Goal: Information Seeking & Learning: Learn about a topic

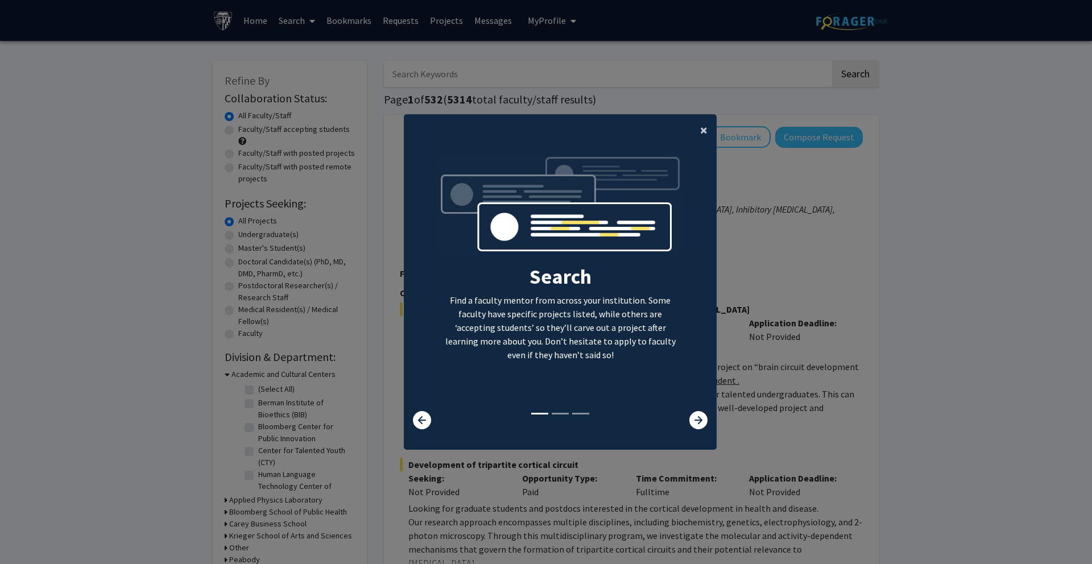
click at [695, 133] on button "×" at bounding box center [704, 130] width 26 height 32
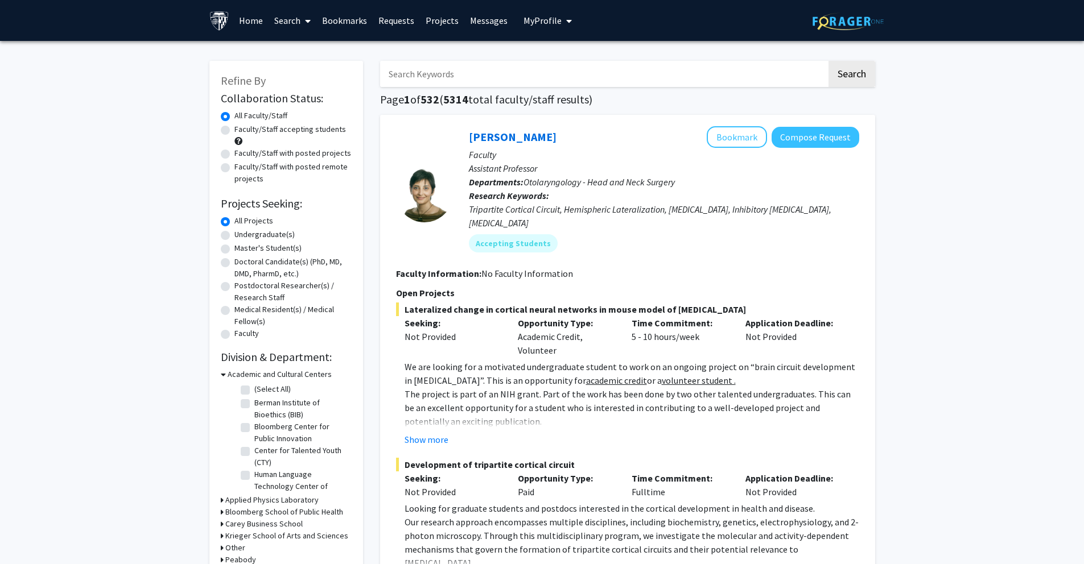
click at [262, 246] on label "Master's Student(s)" at bounding box center [267, 248] width 67 height 12
click at [242, 246] on input "Master's Student(s)" at bounding box center [237, 245] width 7 height 7
radio input "true"
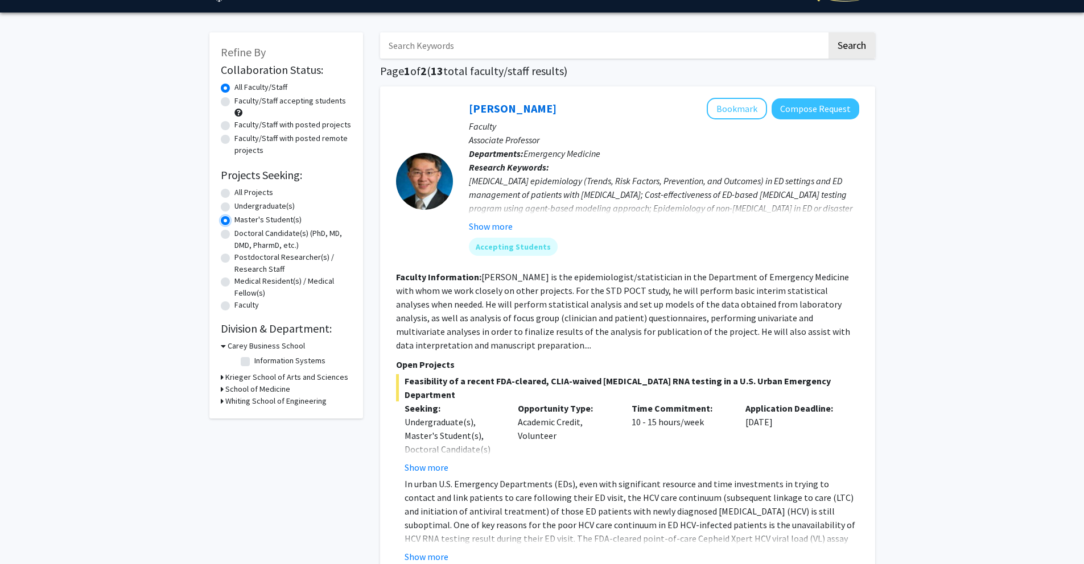
scroll to position [45, 0]
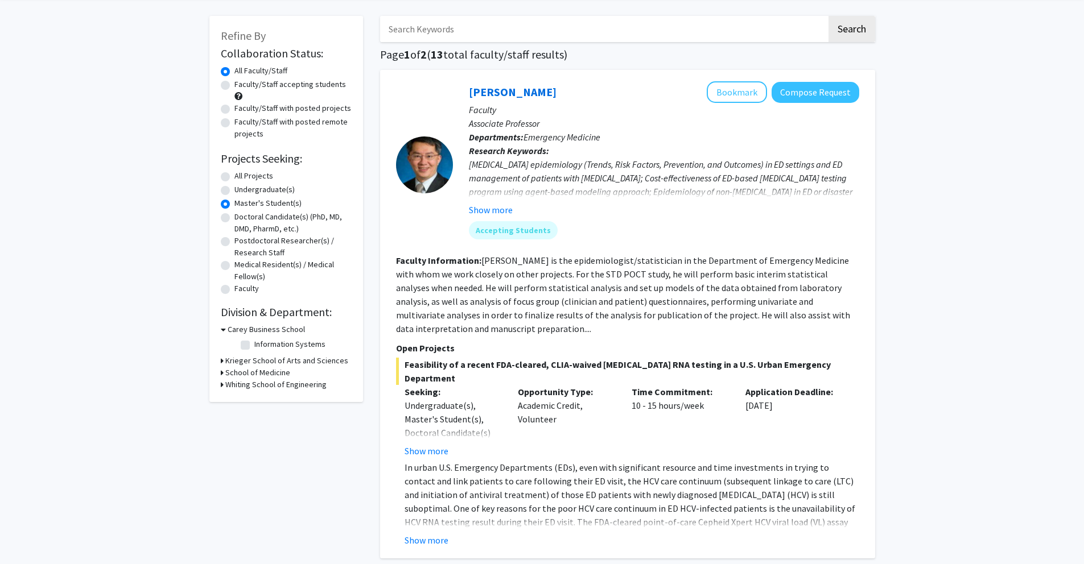
click at [240, 329] on h3 "Carey Business School" at bounding box center [266, 330] width 77 height 12
click at [240, 330] on h3 "Carey Business School" at bounding box center [263, 330] width 77 height 12
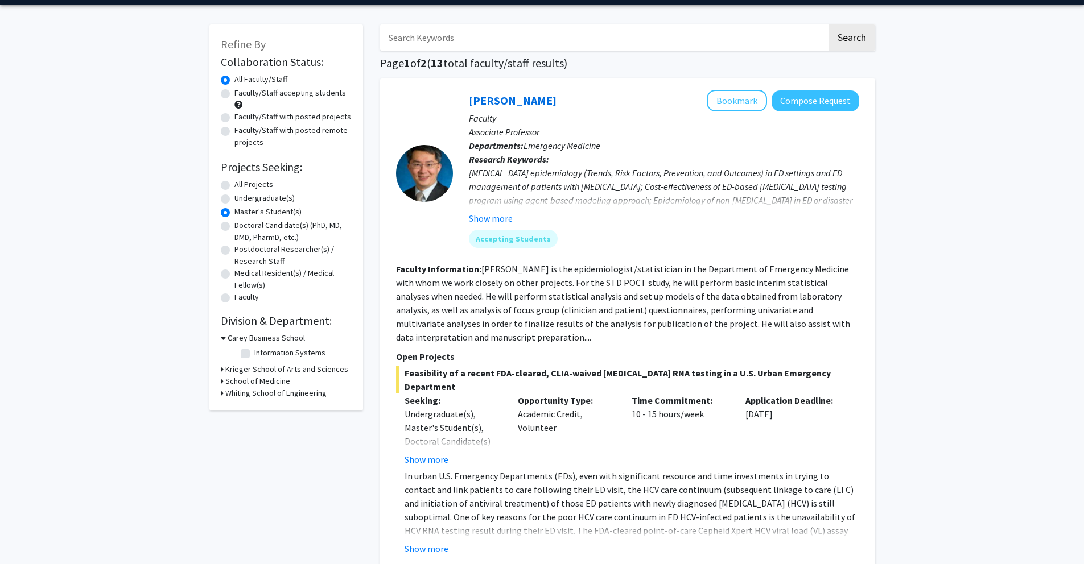
scroll to position [31, 0]
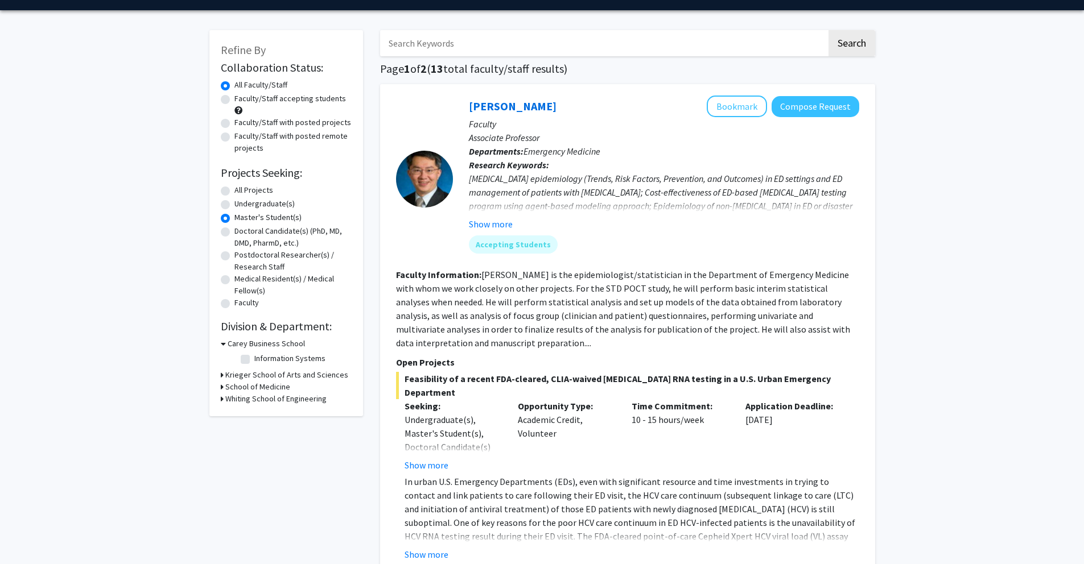
click at [254, 139] on label "Faculty/Staff with posted remote projects" at bounding box center [292, 142] width 117 height 24
click at [242, 138] on input "Faculty/Staff with posted remote projects" at bounding box center [237, 133] width 7 height 7
radio input "true"
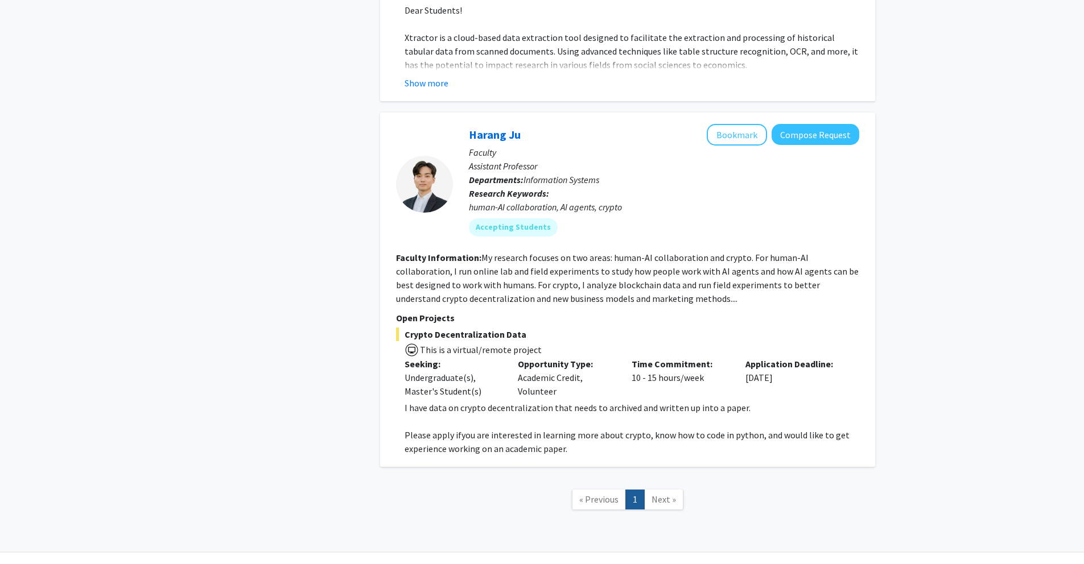
scroll to position [502, 0]
click at [664, 493] on span "Next »" at bounding box center [663, 498] width 24 height 11
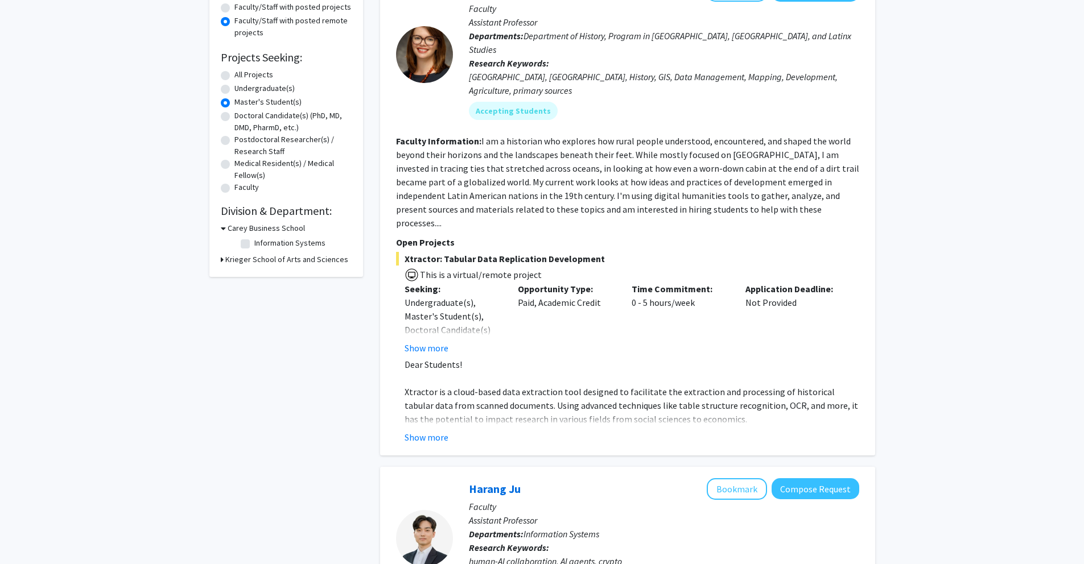
scroll to position [0, 0]
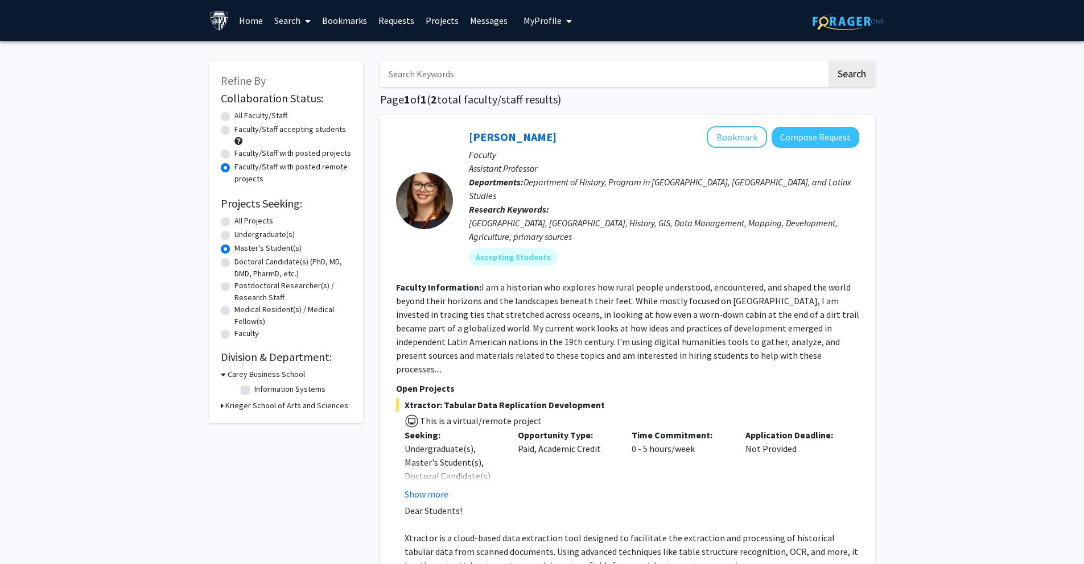
click at [252, 128] on label "Faculty/Staff accepting students" at bounding box center [289, 129] width 111 height 12
click at [242, 128] on input "Faculty/Staff accepting students" at bounding box center [237, 126] width 7 height 7
radio input "true"
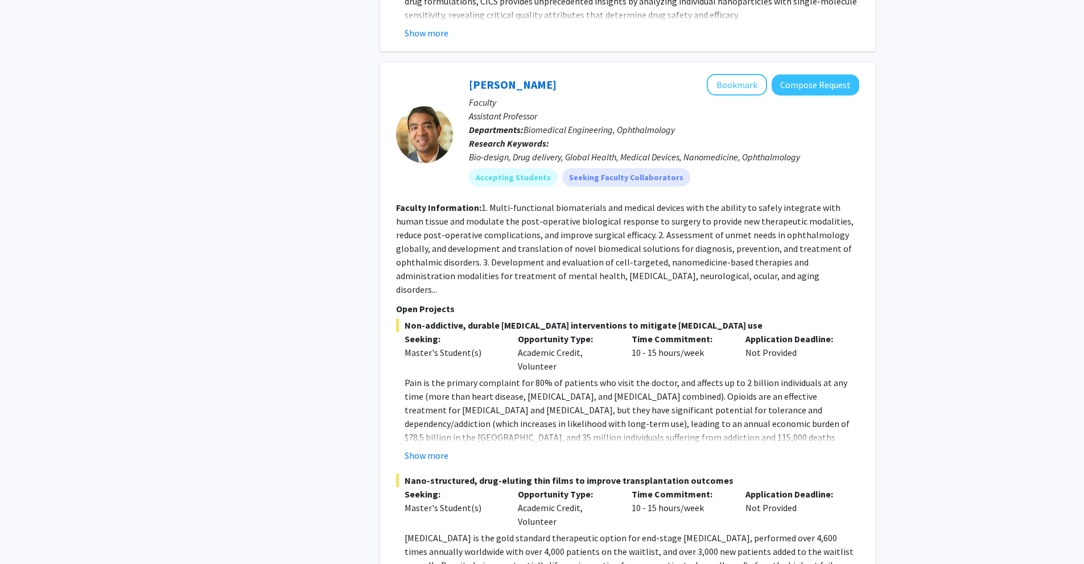
scroll to position [3425, 0]
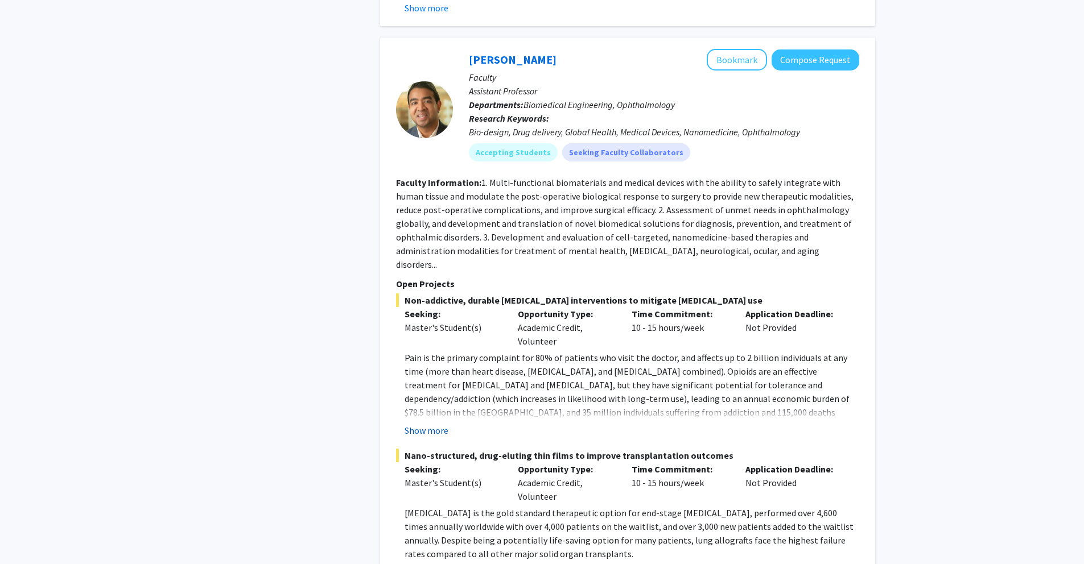
click at [421, 424] on button "Show more" at bounding box center [426, 431] width 44 height 14
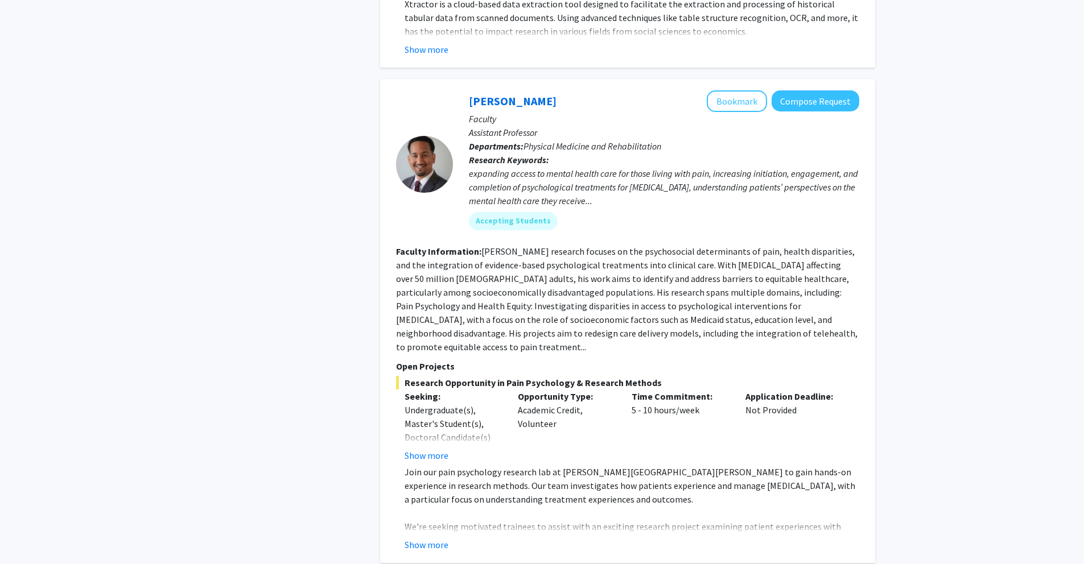
scroll to position [5235, 0]
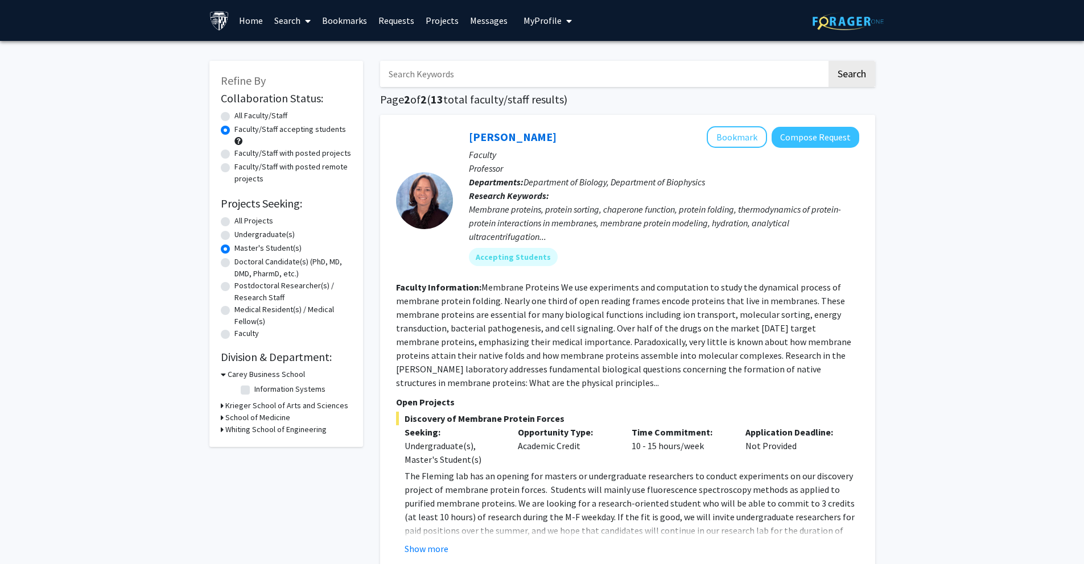
click at [286, 15] on link "Search" at bounding box center [292, 21] width 48 height 40
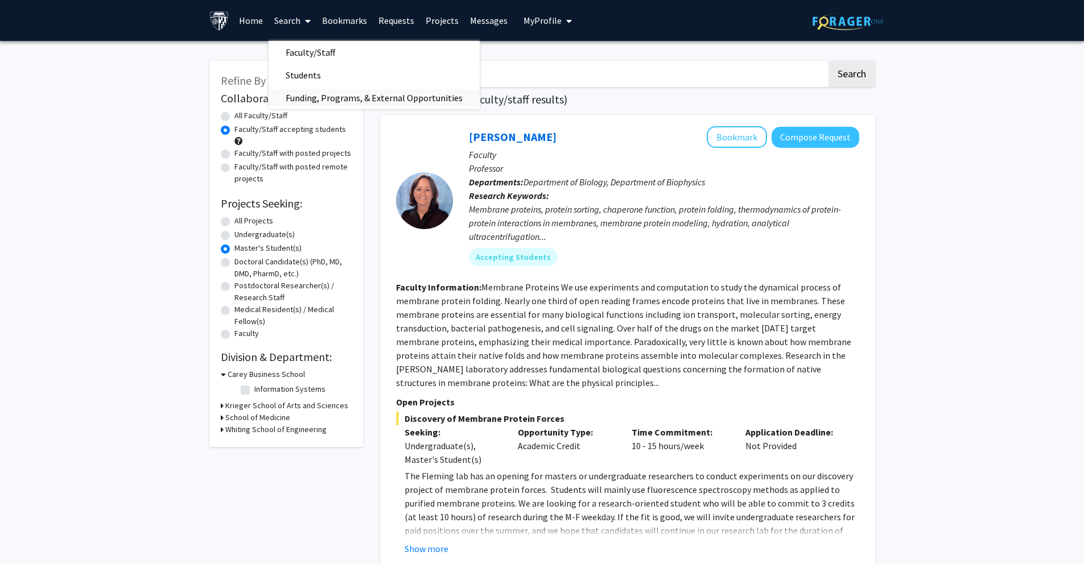
click at [340, 99] on span "Funding, Programs, & External Opportunities" at bounding box center [373, 97] width 211 height 23
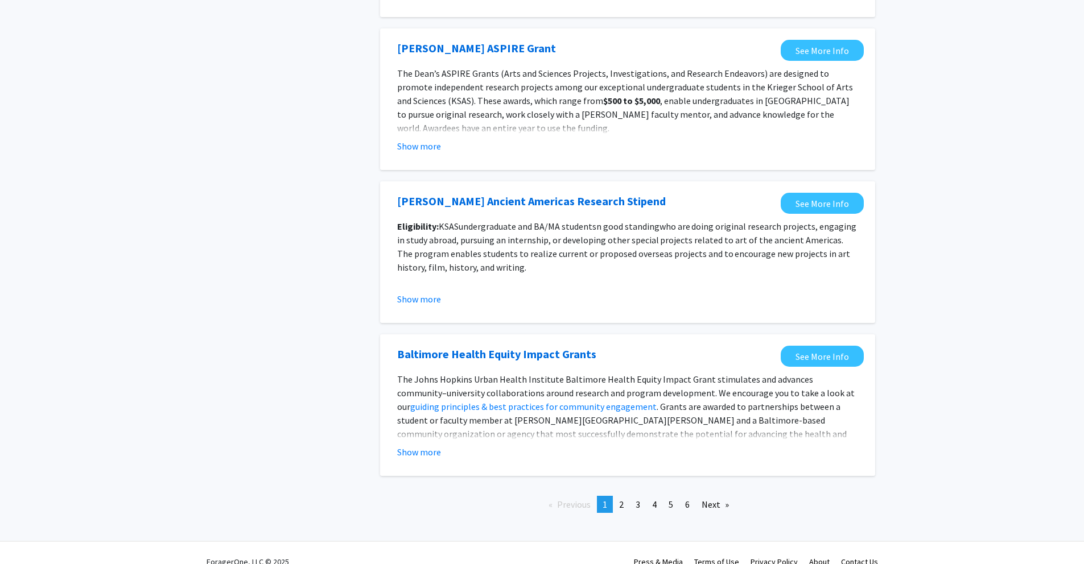
scroll to position [1137, 0]
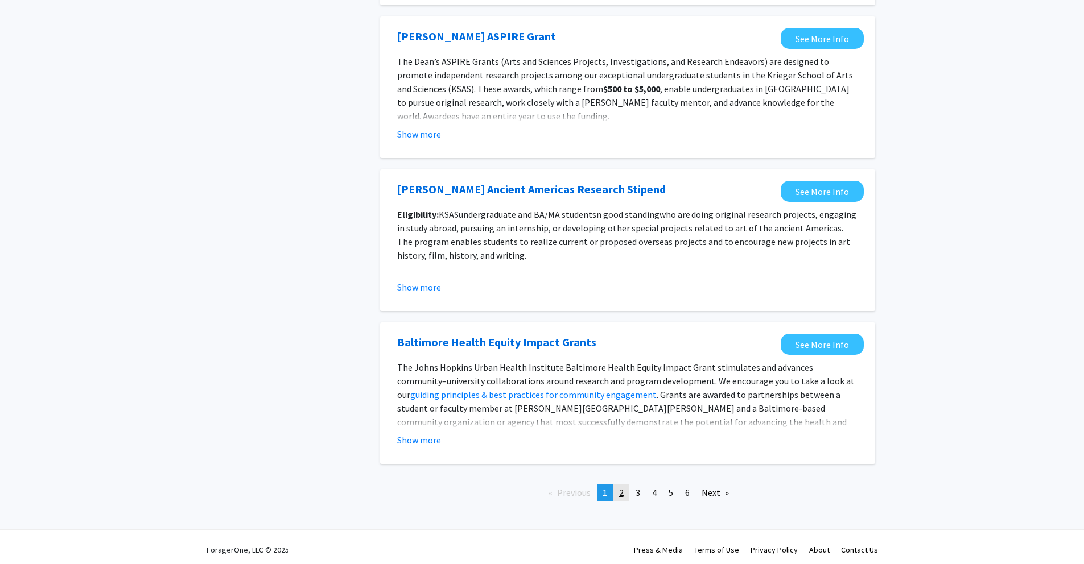
click at [625, 493] on link "page 2" at bounding box center [621, 492] width 16 height 17
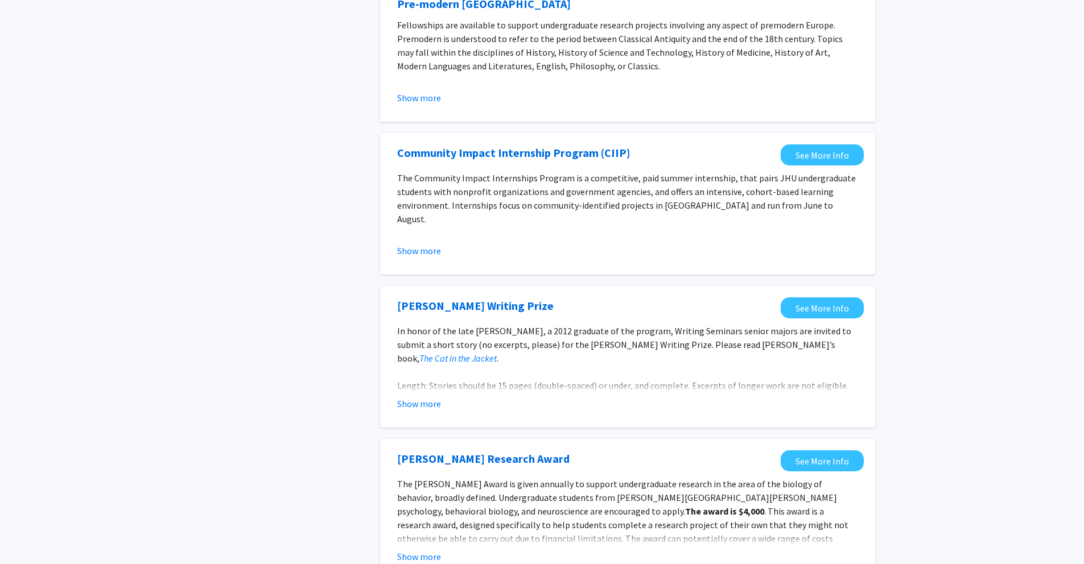
scroll to position [933, 0]
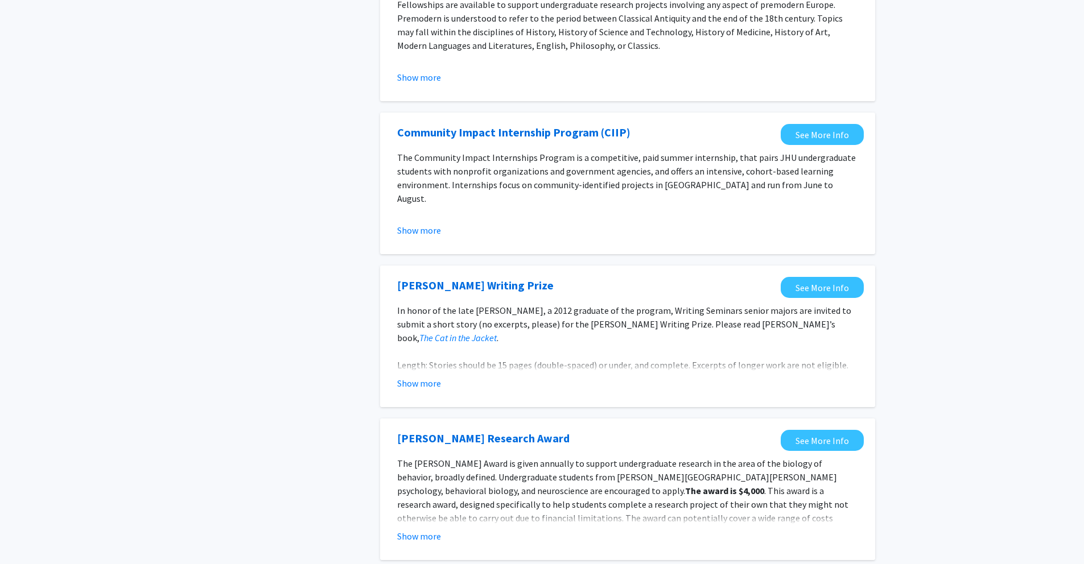
drag, startPoint x: 436, startPoint y: 303, endPoint x: 296, endPoint y: 307, distance: 140.0
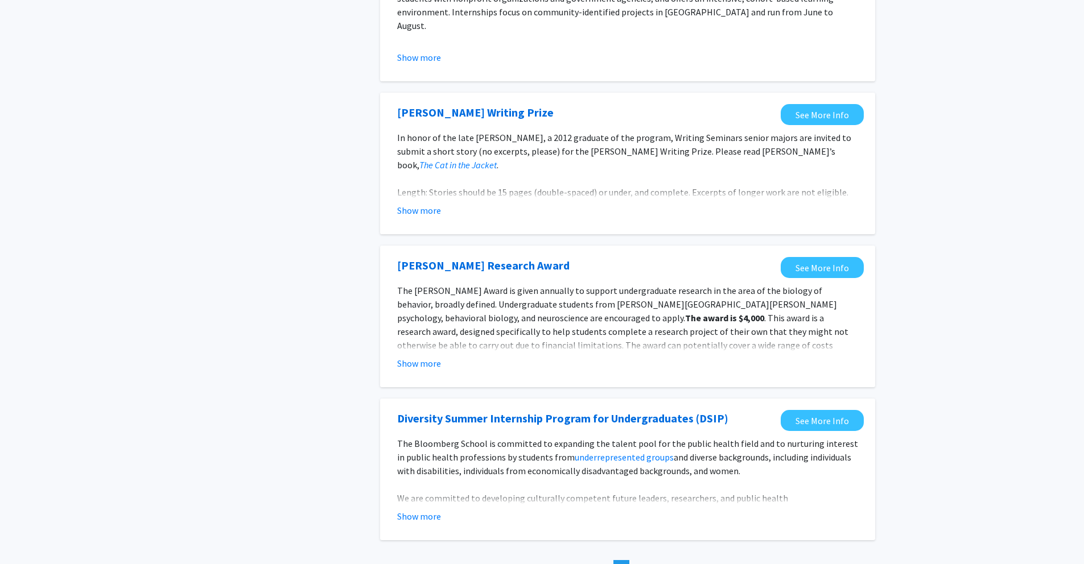
scroll to position [1188, 0]
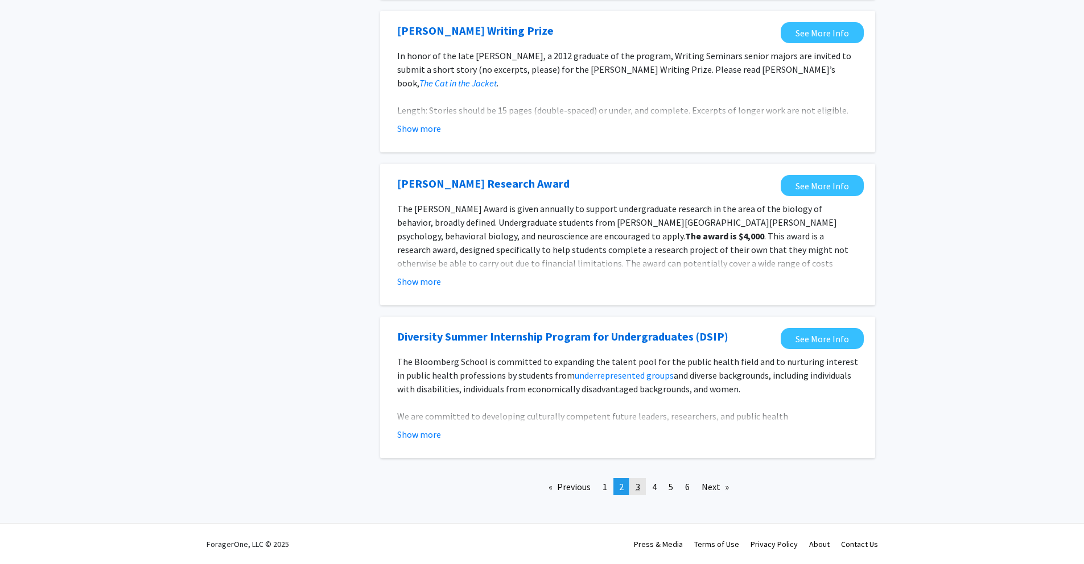
click at [636, 489] on span "3" at bounding box center [637, 486] width 5 height 11
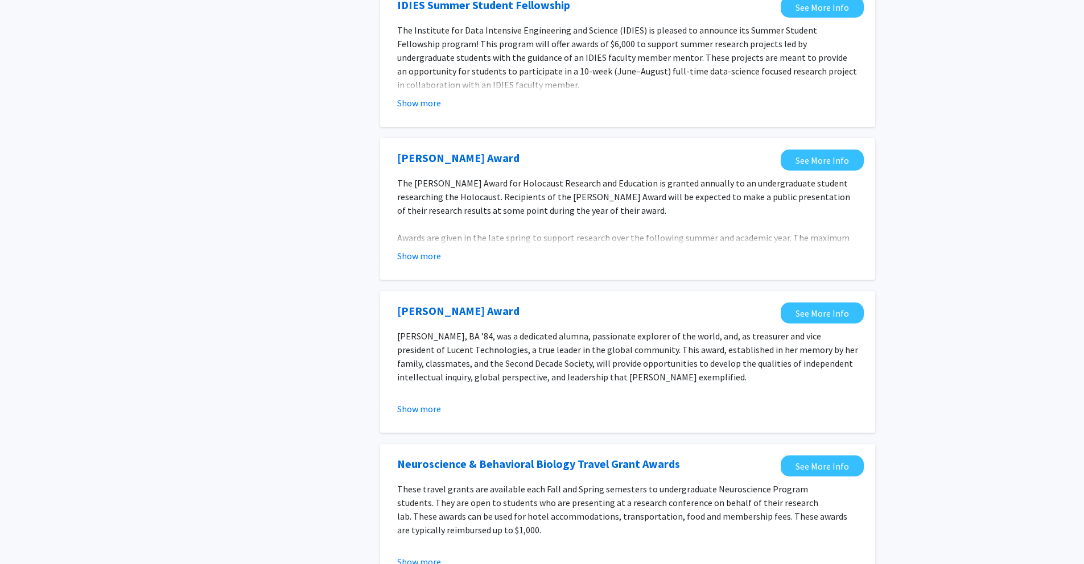
scroll to position [1115, 0]
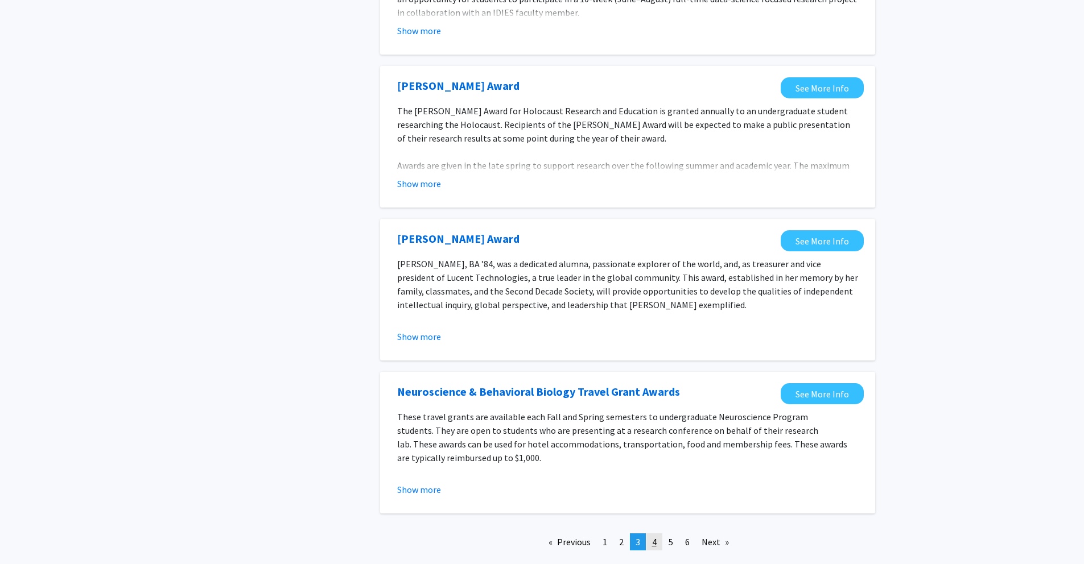
click at [651, 534] on link "page 4" at bounding box center [654, 542] width 16 height 17
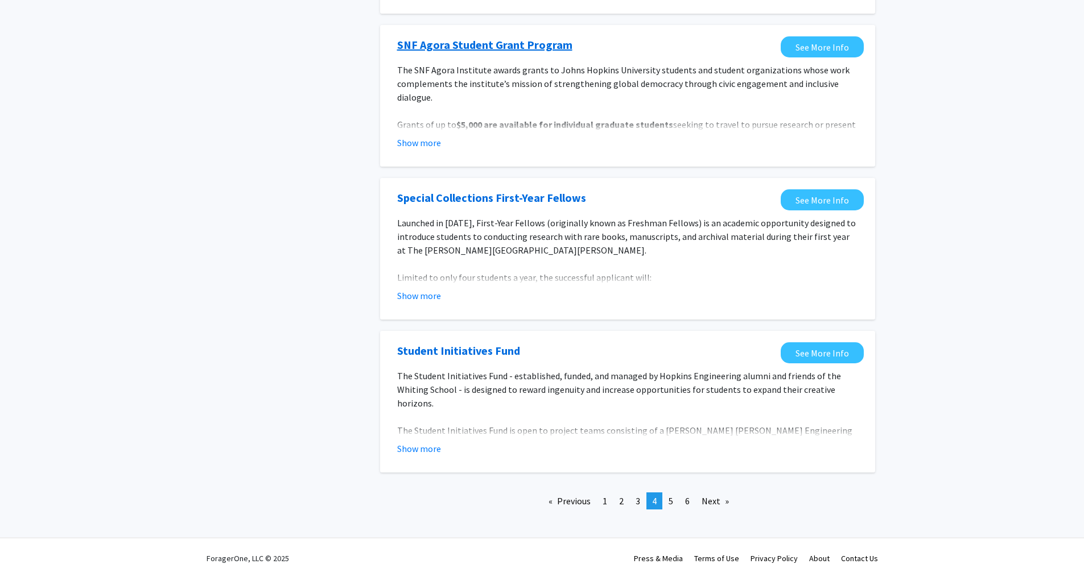
scroll to position [1157, 0]
click at [667, 491] on link "page 5" at bounding box center [671, 499] width 16 height 17
